Goal: Information Seeking & Learning: Learn about a topic

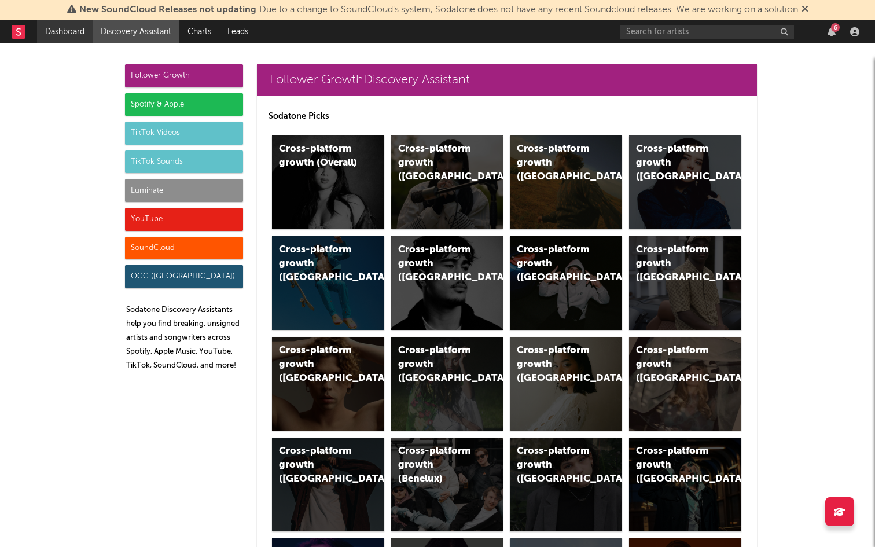
click at [69, 36] on link "Dashboard" at bounding box center [65, 31] width 56 height 23
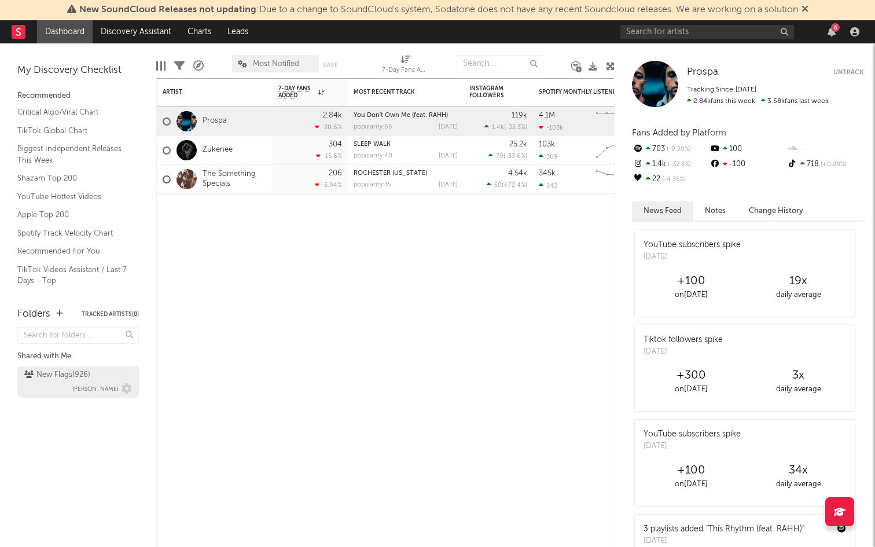
click at [55, 388] on div "New Flags ( 926 ) [PERSON_NAME]" at bounding box center [78, 382] width 108 height 28
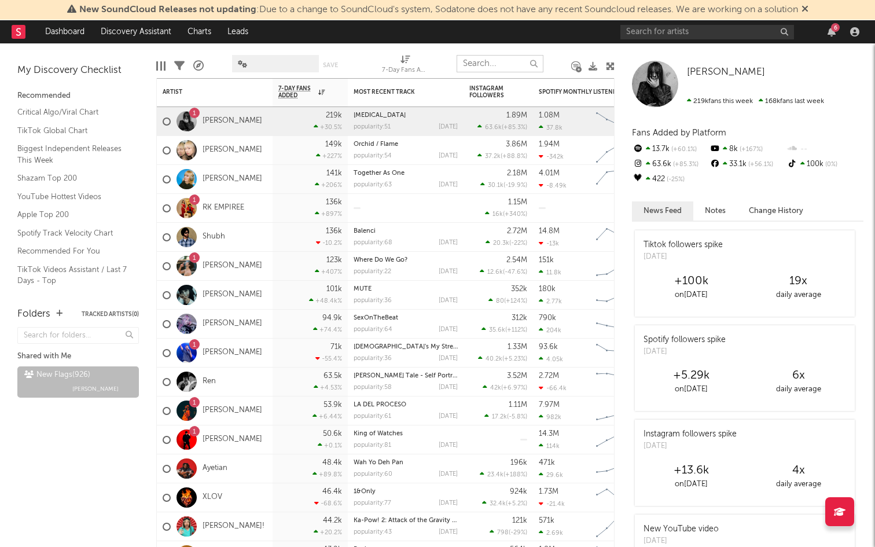
click at [475, 64] on input "text" at bounding box center [500, 63] width 87 height 17
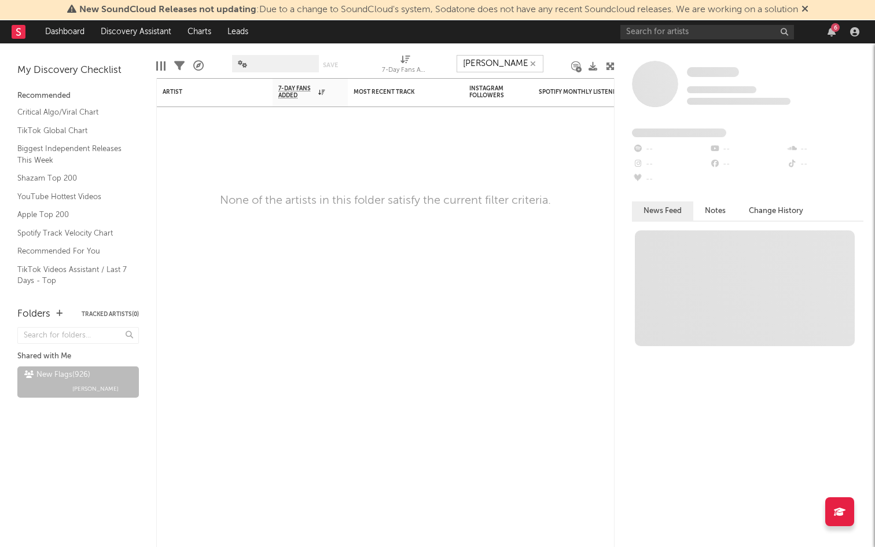
type input "[PERSON_NAME]"
drag, startPoint x: 501, startPoint y: 61, endPoint x: 439, endPoint y: 67, distance: 62.1
click at [439, 67] on div "Edit Columns Filters A&R Pipeline Save Save as 7-Day Fans Added (7-Day Fans Add…" at bounding box center [385, 60] width 458 height 35
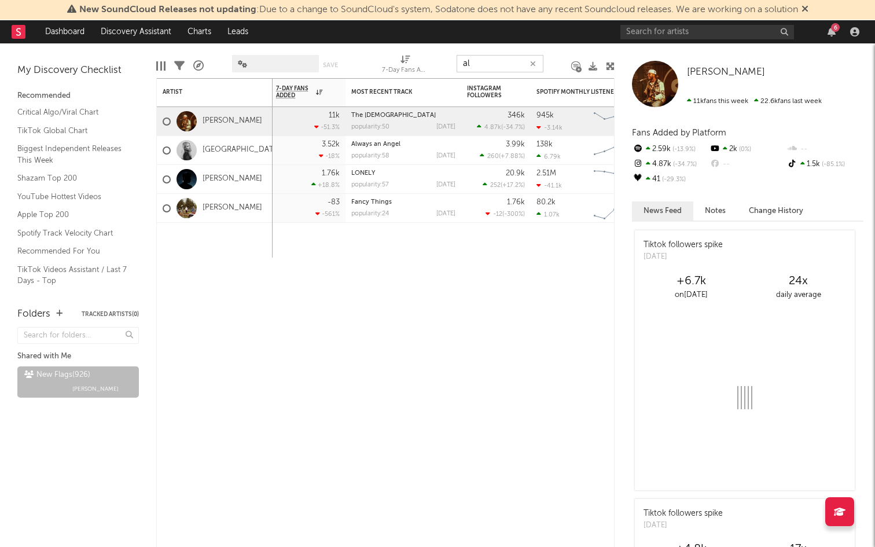
type input "a"
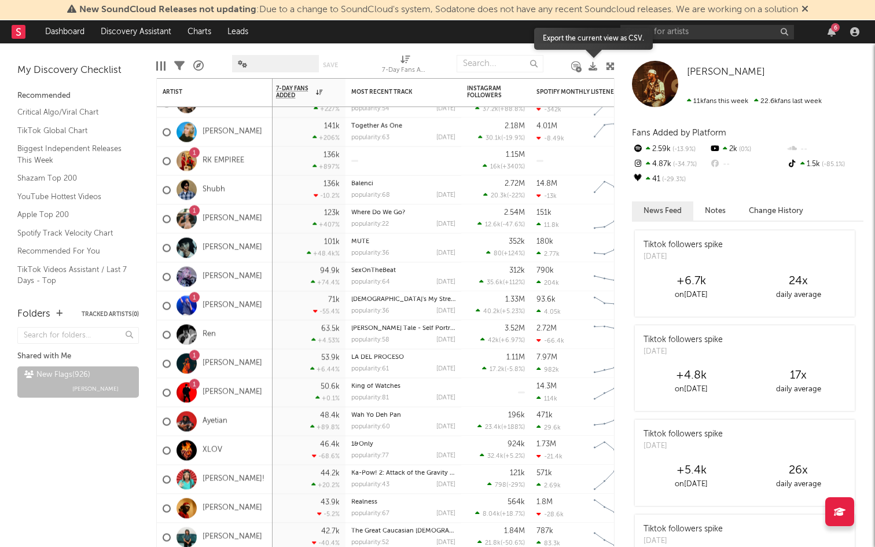
click at [590, 67] on icon at bounding box center [593, 66] width 9 height 9
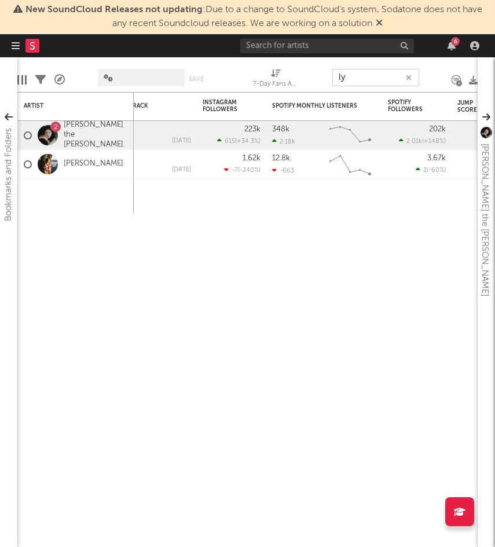
type input "l"
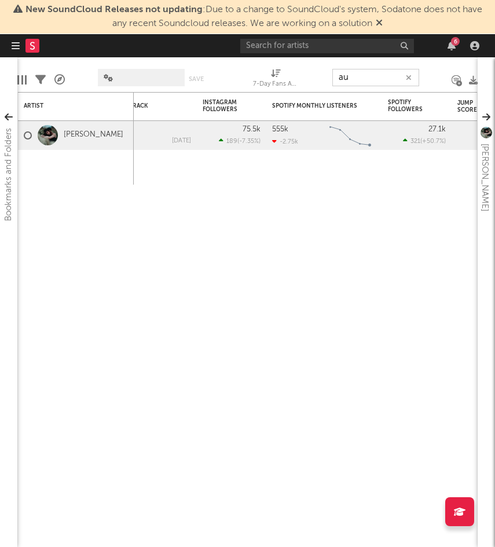
type input "a"
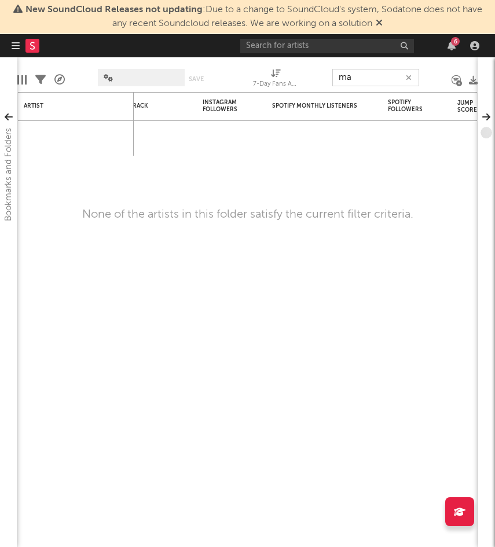
type input "m"
type input "d"
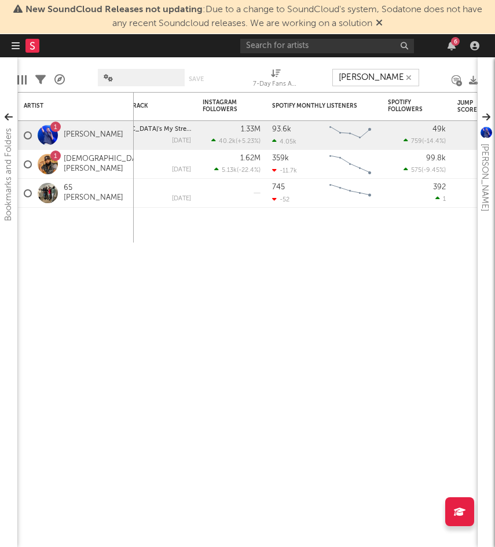
type input "[PERSON_NAME]"
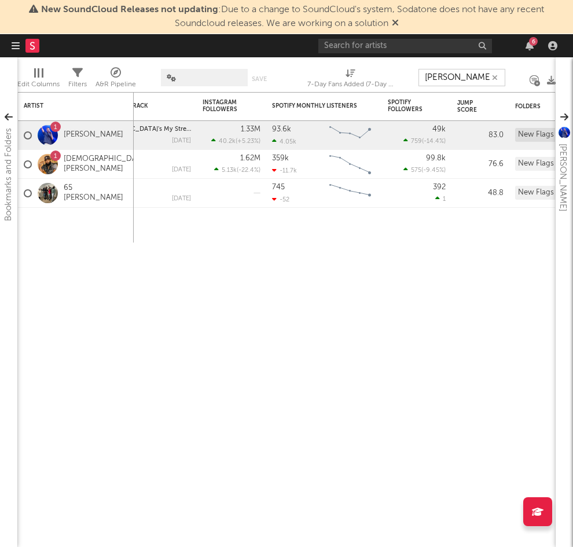
drag, startPoint x: 461, startPoint y: 76, endPoint x: 333, endPoint y: 75, distance: 127.9
click at [333, 75] on div "Edit Columns Filters A&R Pipeline Save Save as 7-Day Fans Added (7-Day Fans Add…" at bounding box center [286, 74] width 538 height 35
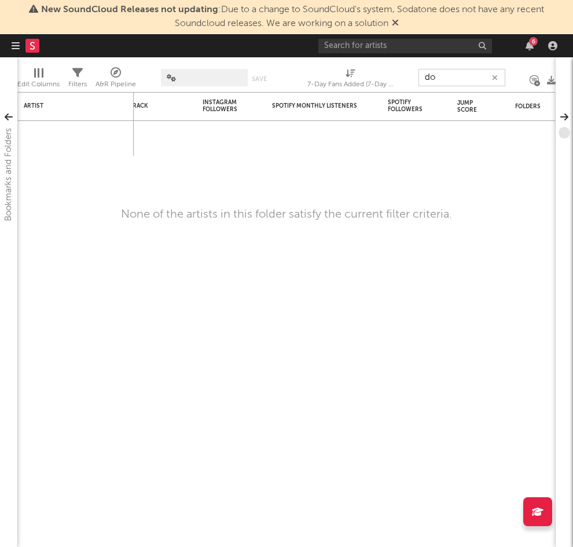
type input "d"
type input "s"
type input "f"
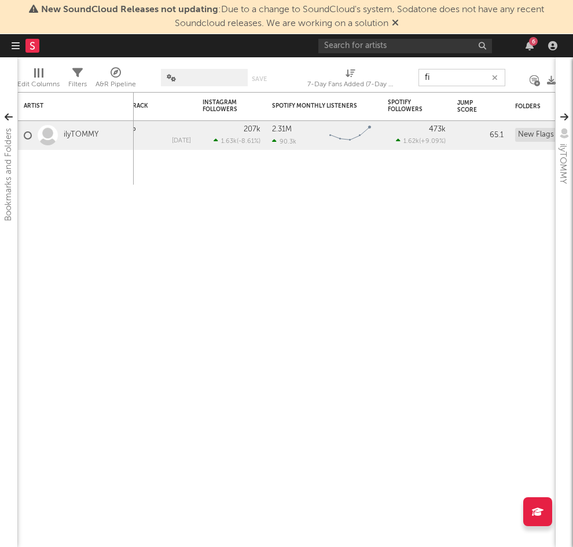
type input "f"
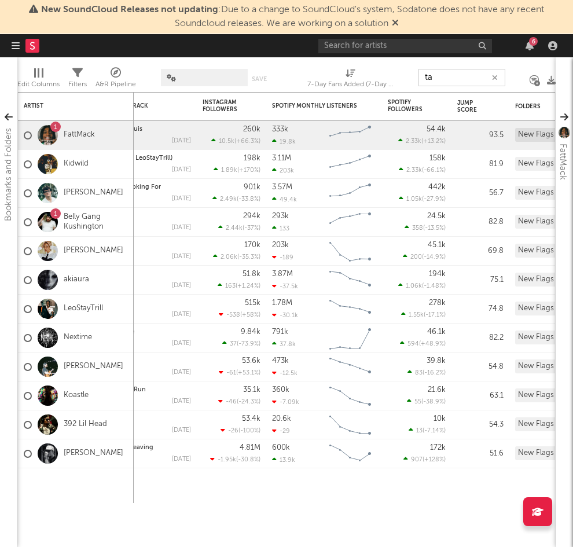
type input "t"
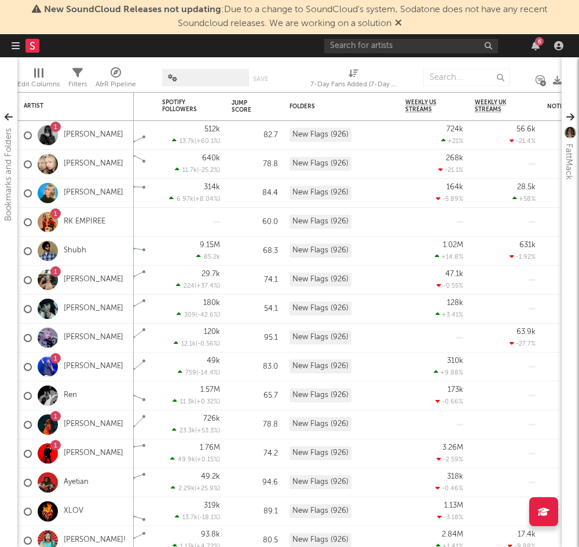
click at [536, 68] on div "Edit Columns Filters A&R Pipeline Save Save as 7-Day Fans Added (7-Day Fans Add…" at bounding box center [289, 74] width 544 height 35
click at [397, 22] on icon at bounding box center [398, 22] width 7 height 9
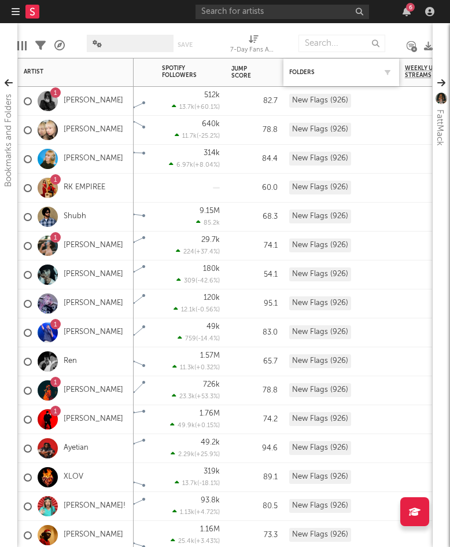
click at [310, 70] on div "Folders" at bounding box center [332, 72] width 87 height 7
click at [320, 47] on input "text" at bounding box center [342, 43] width 87 height 17
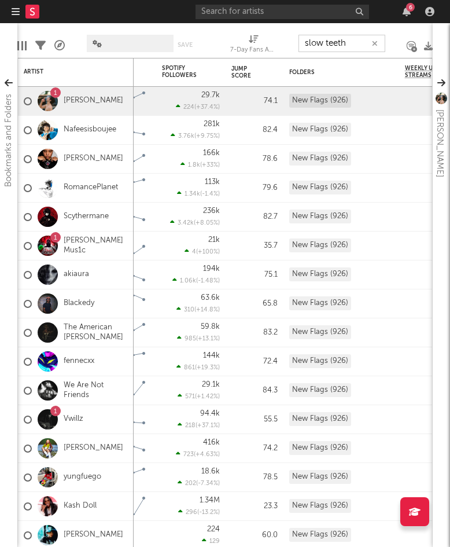
type input "slow teeth"
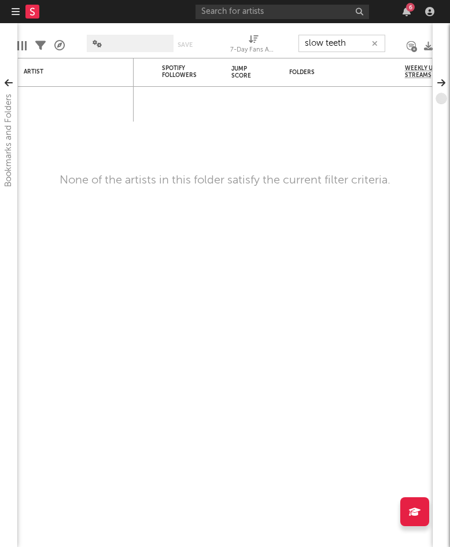
drag, startPoint x: 356, startPoint y: 43, endPoint x: 248, endPoint y: 43, distance: 108.2
click at [251, 43] on div "Edit Columns Filters A&R Pipeline Save Save as 7-Day Fans Added (7-Day Fans Add…" at bounding box center [225, 40] width 416 height 35
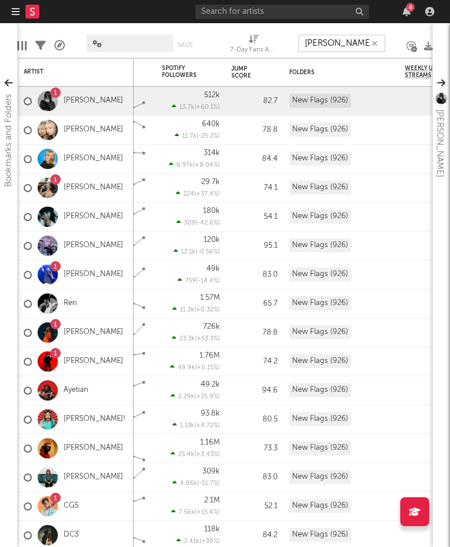
type input "[PERSON_NAME]"
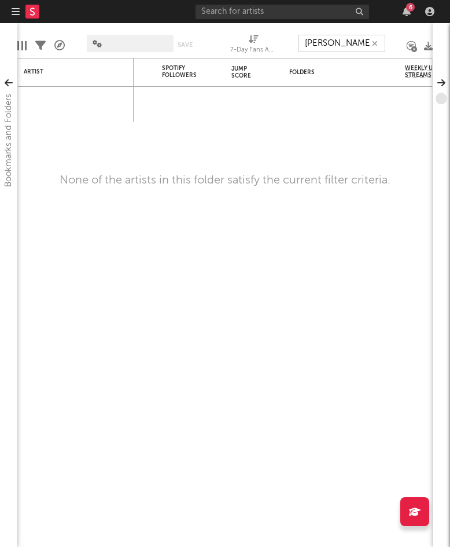
drag, startPoint x: 346, startPoint y: 47, endPoint x: 243, endPoint y: 44, distance: 103.1
click at [243, 44] on div "Edit Columns Filters A&R Pipeline Save Save as 7-Day Fans Added (7-Day Fans Add…" at bounding box center [225, 40] width 416 height 35
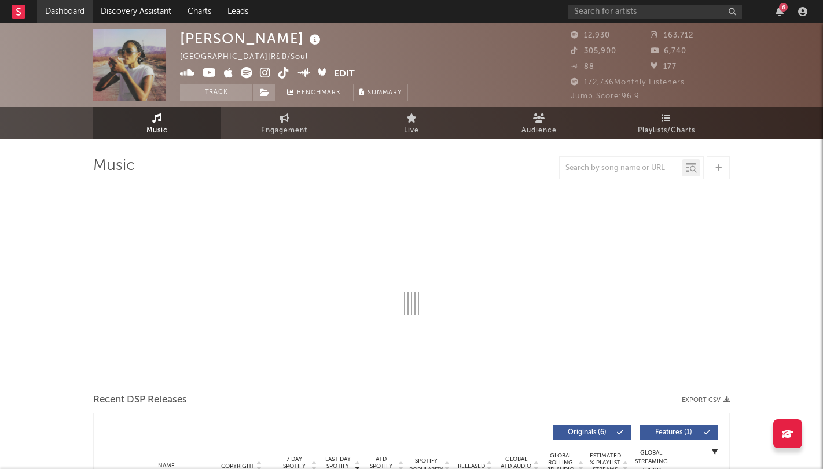
click at [83, 8] on link "Dashboard" at bounding box center [65, 11] width 56 height 23
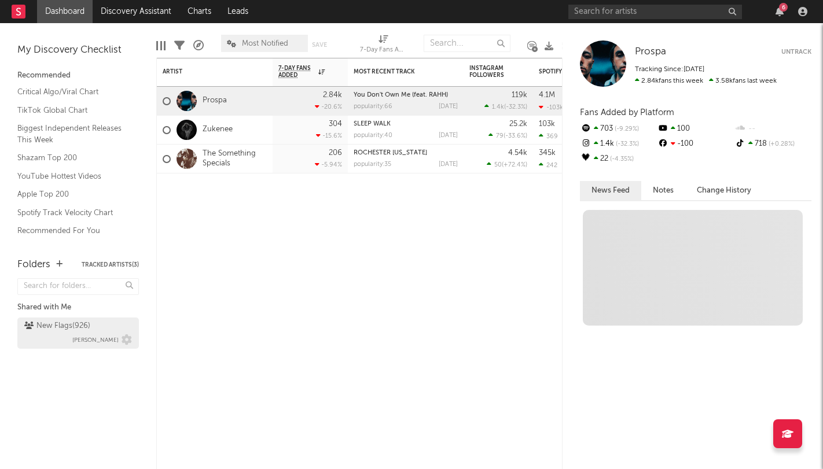
click at [71, 330] on div "New Flags ( 926 )" at bounding box center [57, 326] width 66 height 14
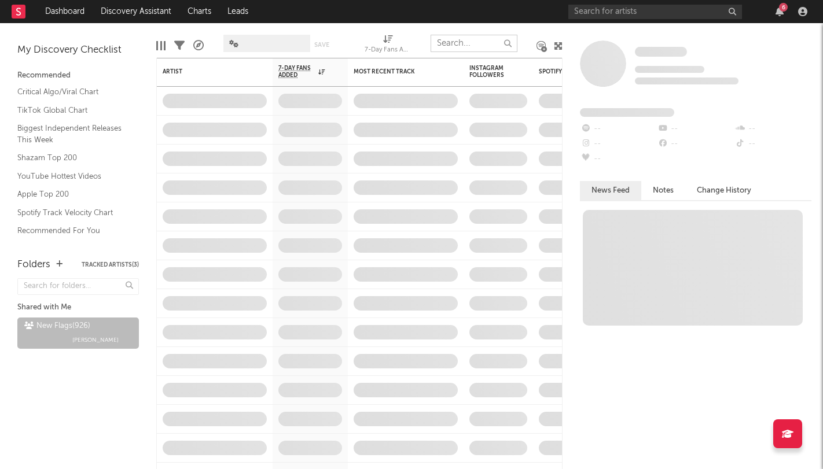
click at [472, 46] on input "text" at bounding box center [474, 43] width 87 height 17
type input "sixbill"
